Goal: Information Seeking & Learning: Learn about a topic

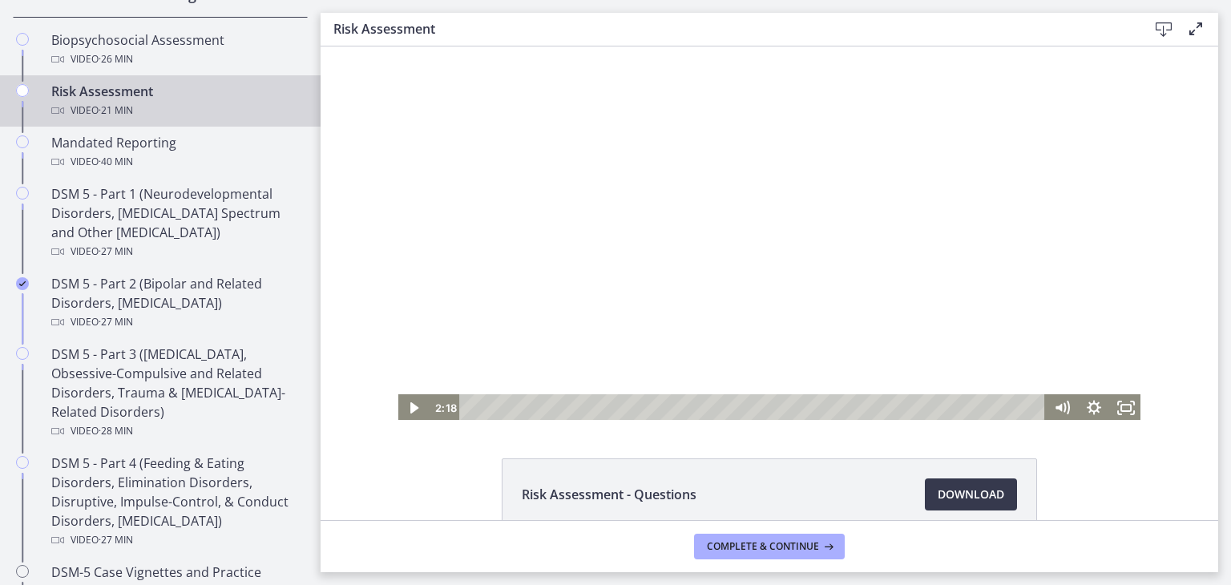
scroll to position [609, 0]
click at [614, 406] on icon "Fullscreen" at bounding box center [1126, 408] width 38 height 33
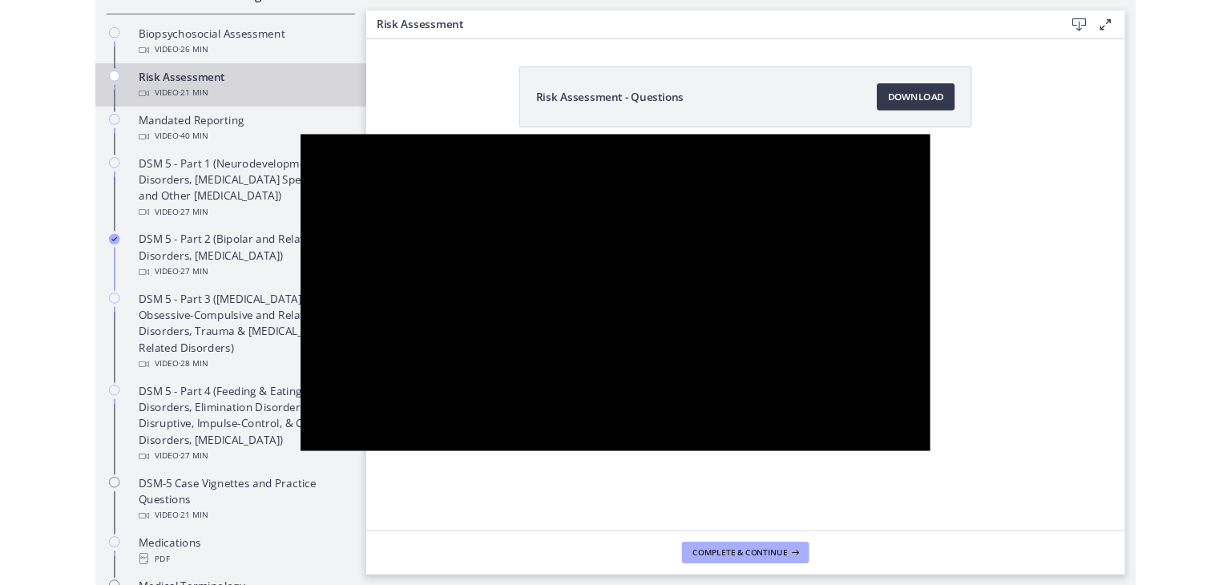
click at [614, 499] on button "Unfullscreen" at bounding box center [1063, 516] width 42 height 35
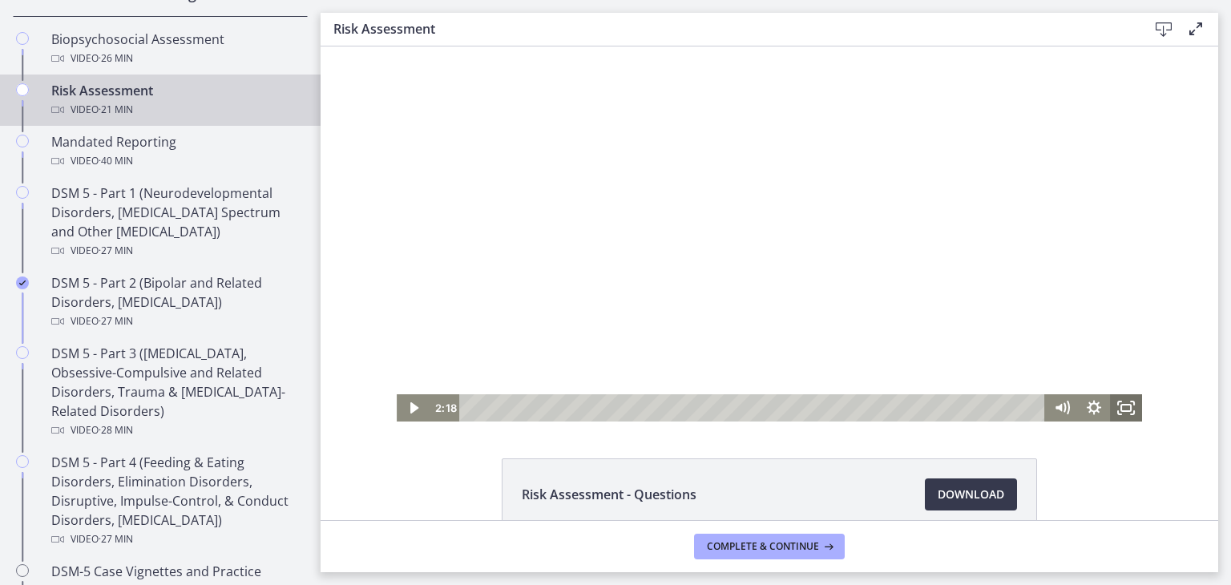
click at [614, 417] on icon "Fullscreen" at bounding box center [1126, 407] width 32 height 27
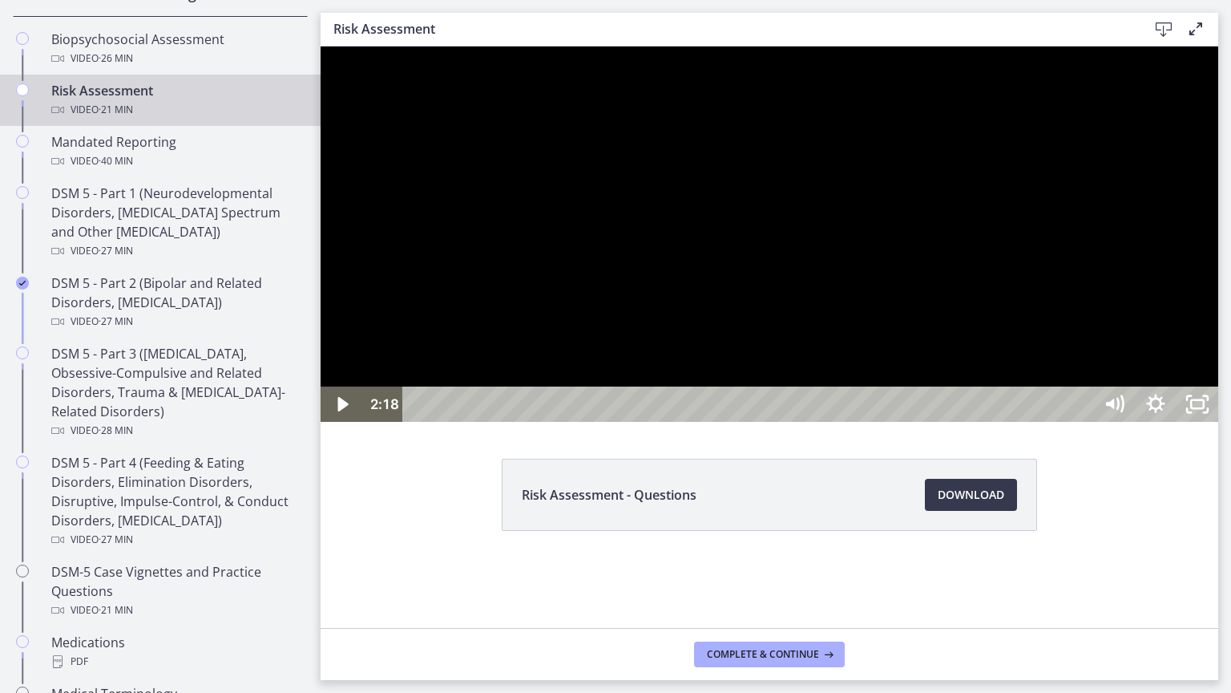
click at [614, 422] on div at bounding box center [770, 233] width 898 height 375
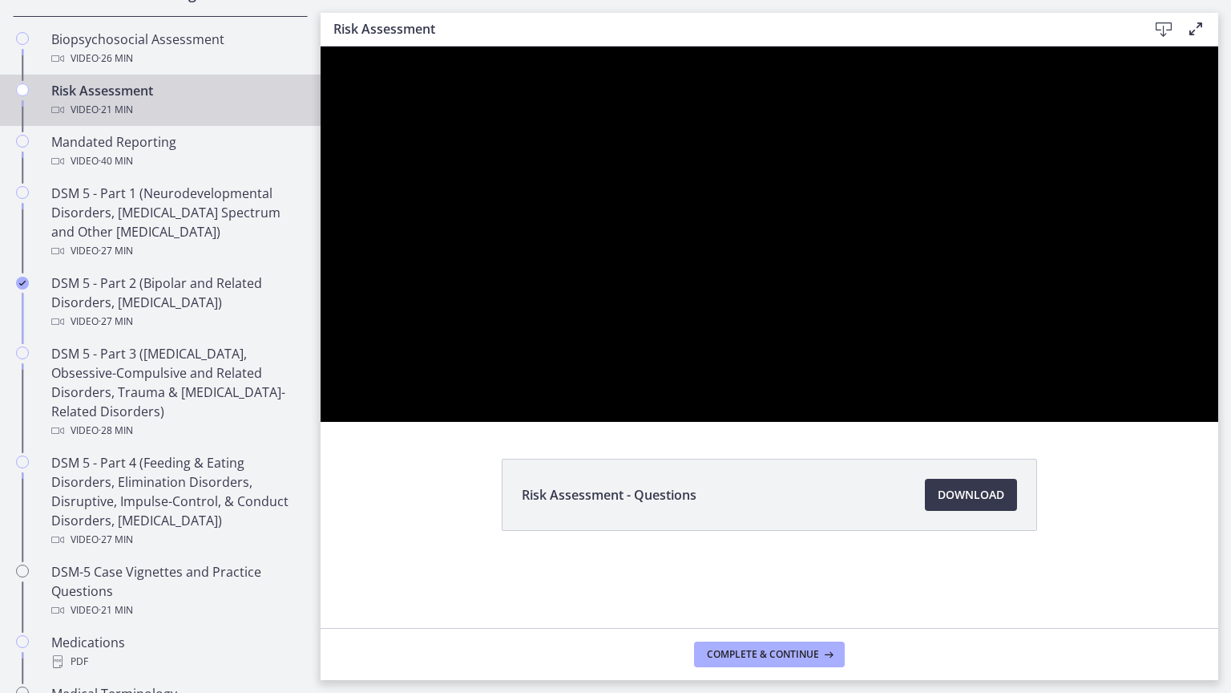
click at [321, 46] on button "Pause: cbe2b61t4o1cl02sic50.mp4" at bounding box center [321, 46] width 1 height 1
click at [321, 46] on button "Play Video: cbe2b61t4o1cl02sic50.mp4" at bounding box center [321, 46] width 1 height 1
click at [321, 46] on button "Pause: cbe2b61t4o1cl02sic50.mp4" at bounding box center [321, 46] width 1 height 1
click at [321, 46] on button "Play Video: cbe2b61t4o1cl02sic50.mp4" at bounding box center [321, 46] width 1 height 1
click at [321, 46] on button "Pause: cbe2b61t4o1cl02sic50.mp4" at bounding box center [321, 46] width 1 height 1
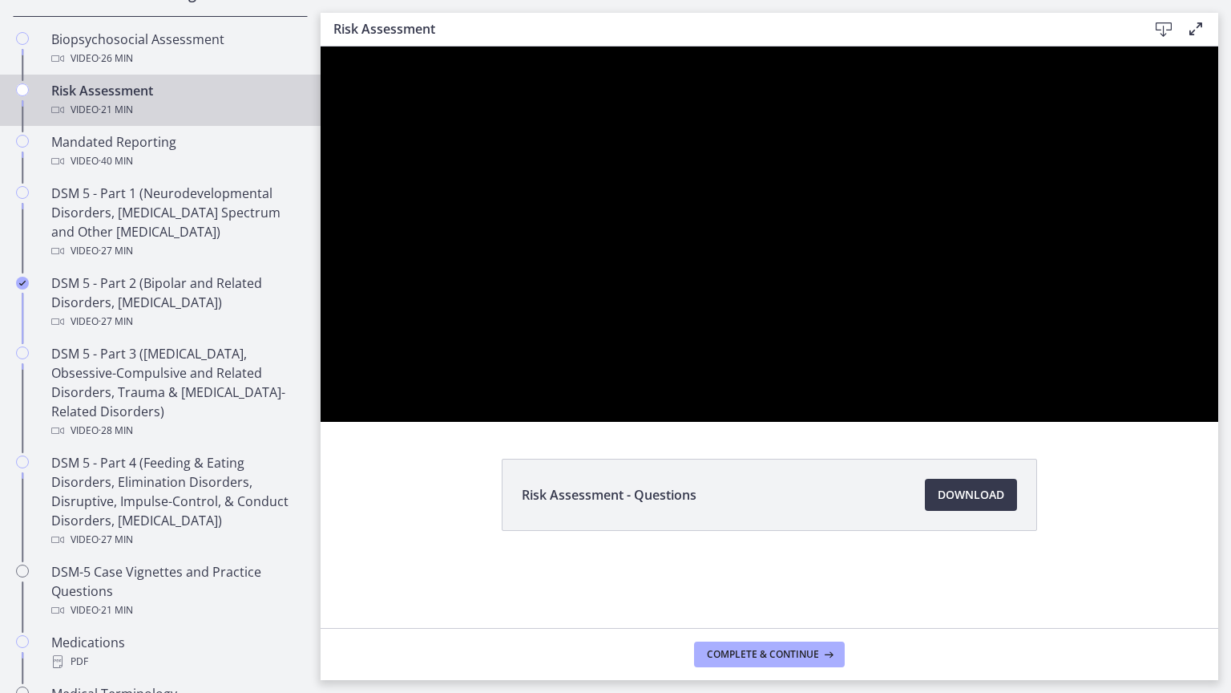
click at [321, 46] on button "Play Video: cbe2b61t4o1cl02sic50.mp4" at bounding box center [321, 46] width 1 height 1
click at [321, 46] on button "Pause: cbe2b61t4o1cl02sic50.mp4" at bounding box center [321, 46] width 1 height 1
click at [321, 46] on button "Play Video: cbe2b61t4o1cl02sic50.mp4" at bounding box center [321, 46] width 1 height 1
click at [321, 46] on button "Pause: cbe2b61t4o1cl02sic50.mp4" at bounding box center [321, 46] width 1 height 1
